Goal: Task Accomplishment & Management: Complete application form

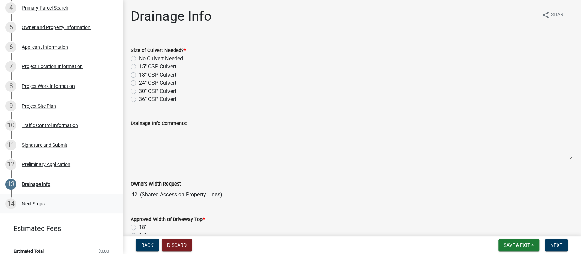
scroll to position [169, 0]
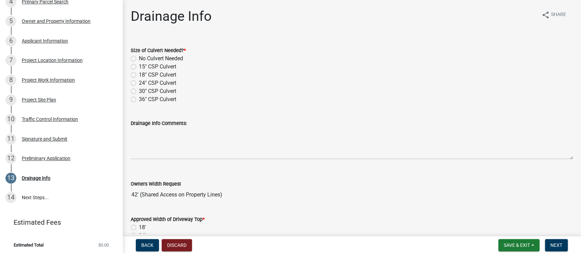
click at [139, 58] on label "No Culvert Needed" at bounding box center [161, 58] width 44 height 8
click at [139, 58] on input "No Culvert Needed" at bounding box center [141, 56] width 4 height 4
radio input "true"
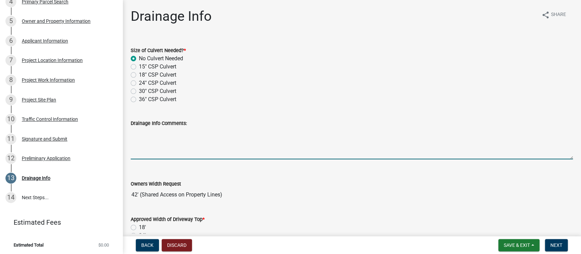
click at [180, 142] on textarea "Drainage Info Comments:" at bounding box center [352, 143] width 442 height 32
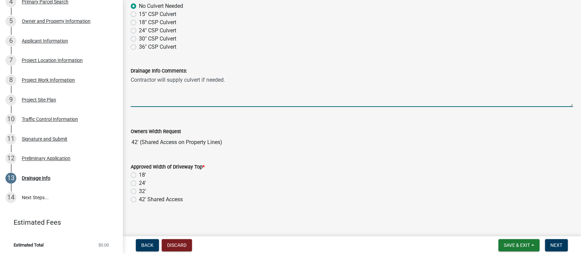
scroll to position [55, 0]
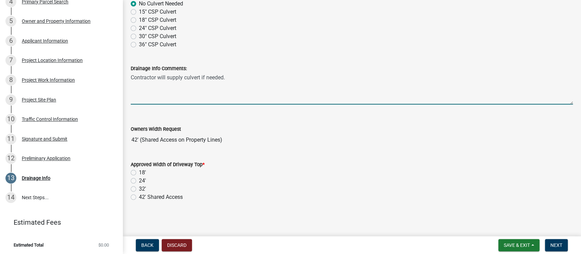
type textarea "Contractor will supply culvert if needed."
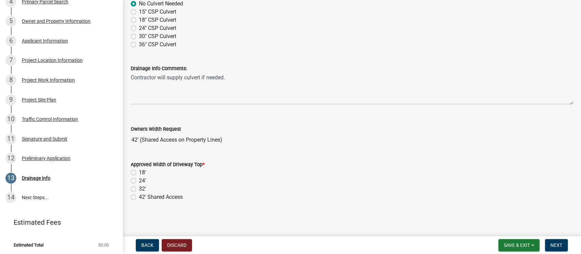
click at [139, 187] on label "32'" at bounding box center [142, 189] width 7 height 8
click at [139, 187] on input "32'" at bounding box center [141, 187] width 4 height 4
radio input "true"
click at [554, 246] on span "Next" at bounding box center [557, 245] width 12 height 5
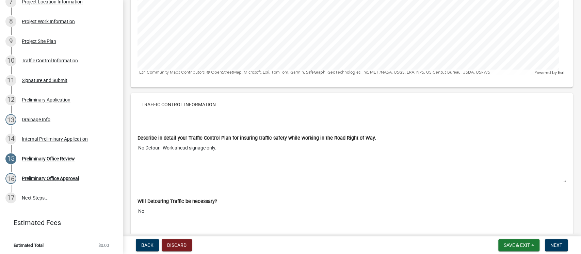
scroll to position [3320, 0]
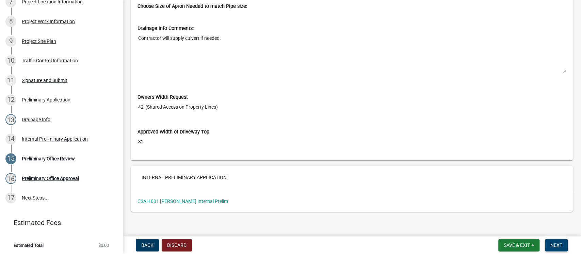
click at [557, 243] on span "Next" at bounding box center [557, 245] width 12 height 5
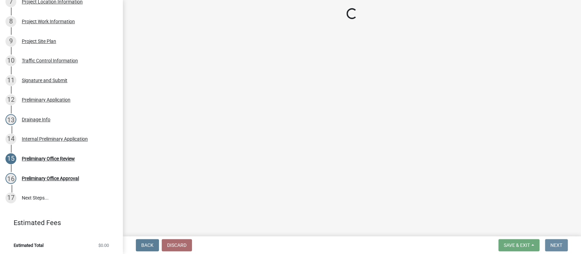
scroll to position [0, 0]
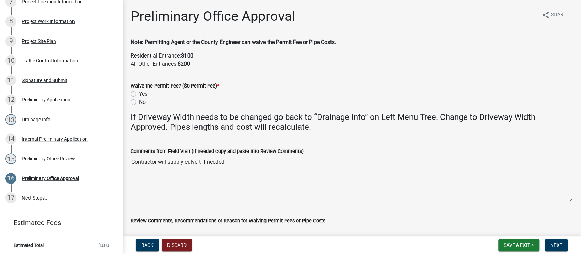
click at [139, 102] on label "No" at bounding box center [142, 102] width 7 height 8
click at [139, 102] on input "No" at bounding box center [141, 100] width 4 height 4
radio input "true"
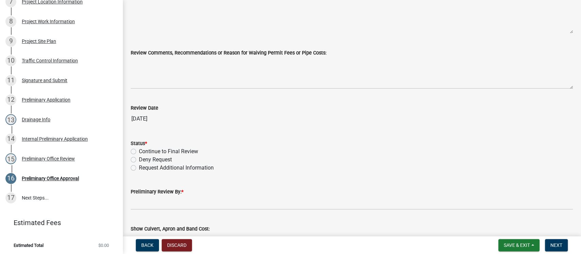
scroll to position [144, 0]
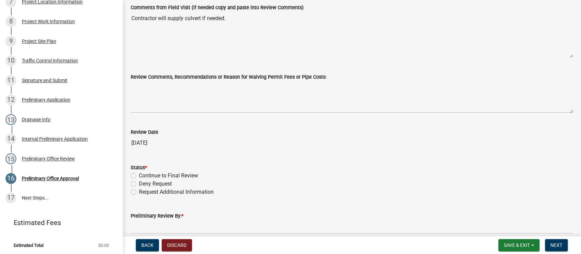
click at [139, 184] on label "Deny Request" at bounding box center [155, 184] width 33 height 8
click at [139, 184] on input "Deny Request" at bounding box center [141, 182] width 4 height 4
radio input "true"
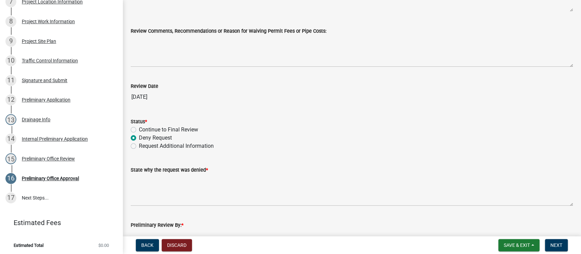
scroll to position [234, 0]
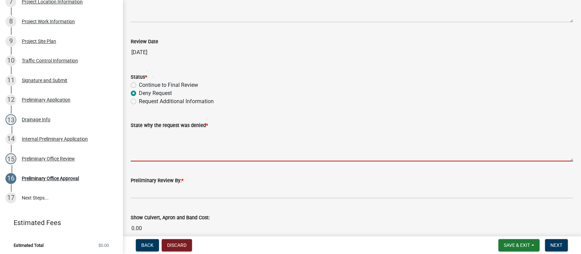
click at [221, 143] on textarea "State why the request was denied *" at bounding box center [352, 145] width 442 height 32
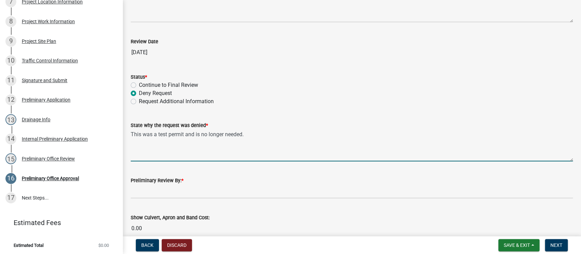
type textarea "This was a test permit and is no longer needed."
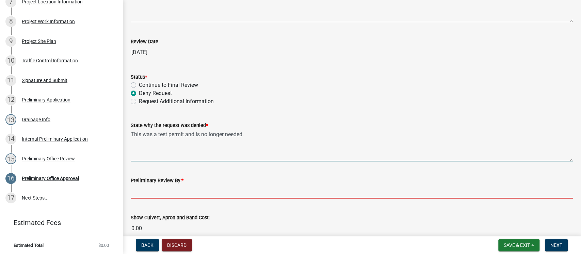
click at [233, 189] on input "Preliminary Review By: *" at bounding box center [352, 192] width 442 height 14
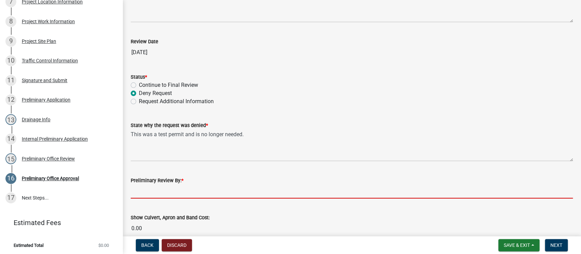
type input "[PERSON_NAME]"
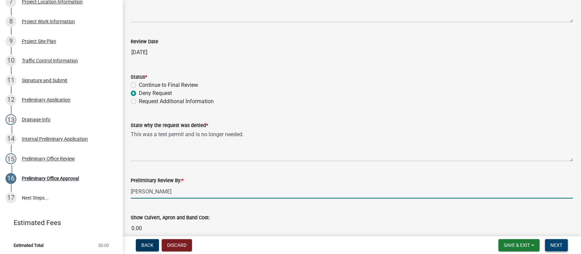
click at [554, 246] on span "Next" at bounding box center [557, 245] width 12 height 5
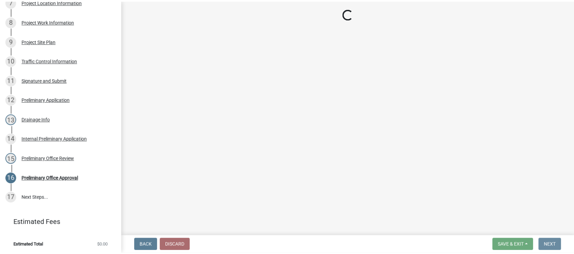
scroll to position [0, 0]
